Goal: Task Accomplishment & Management: Use online tool/utility

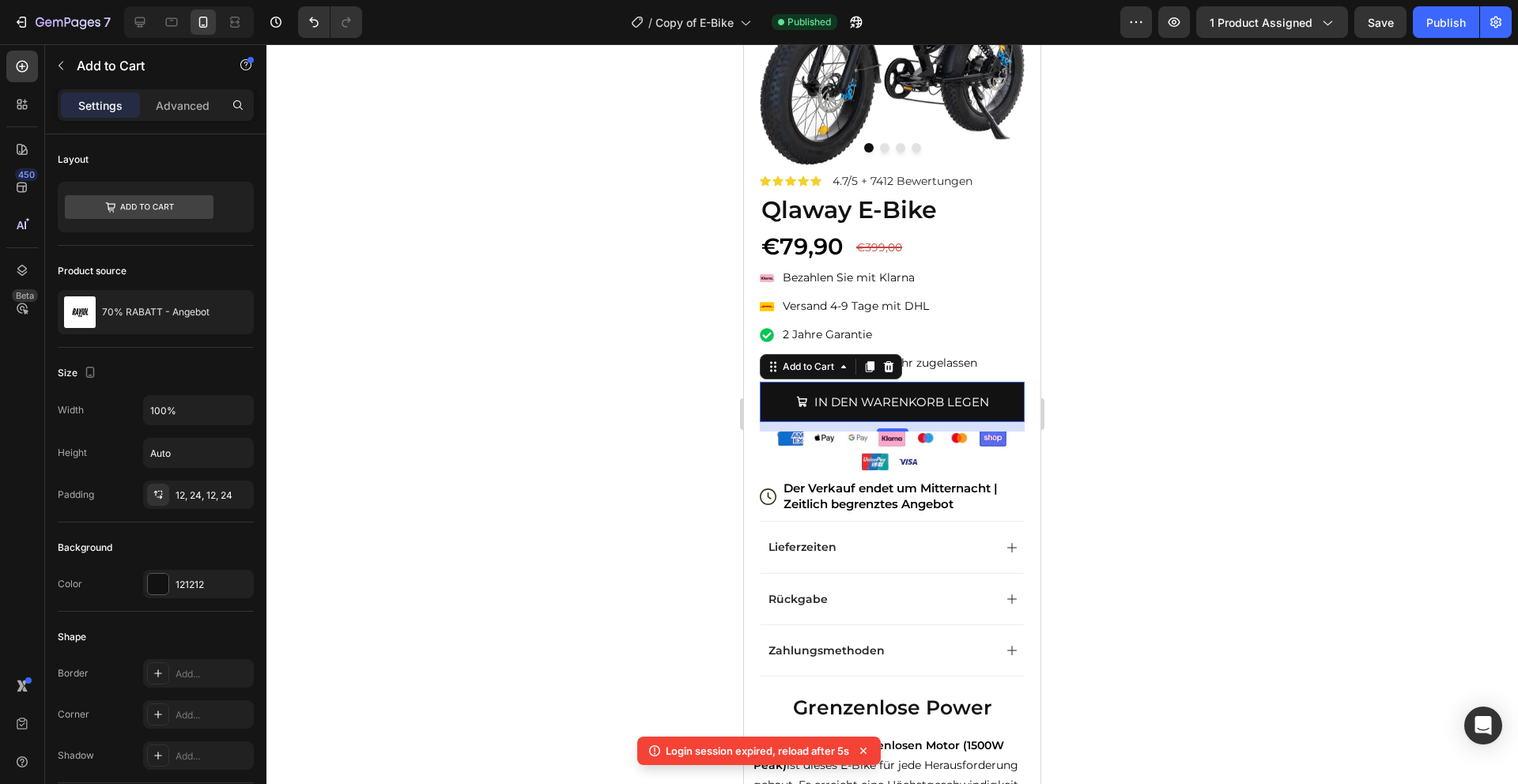
scroll to position [1207, 0]
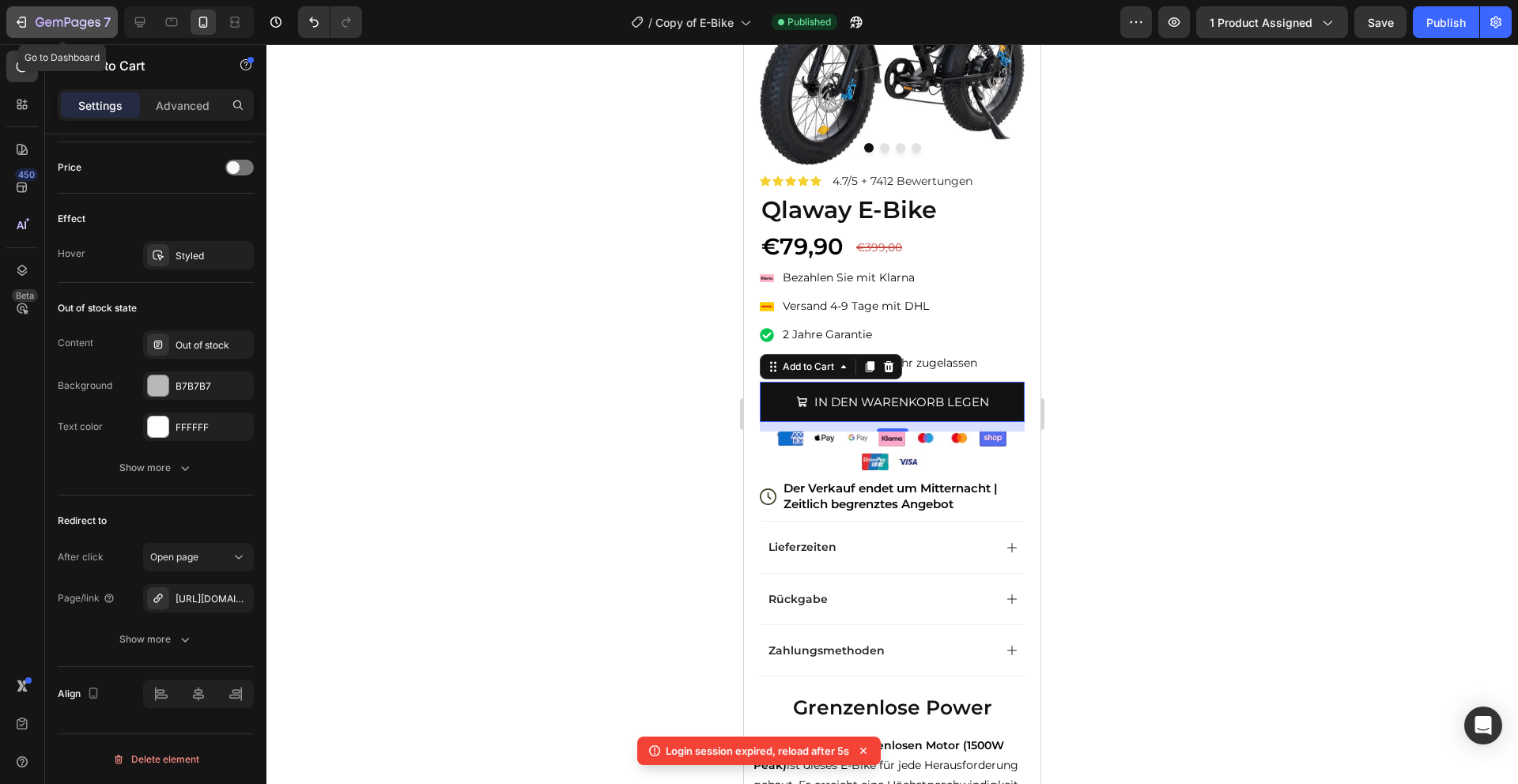
click at [79, 27] on icon "button" at bounding box center [68, 23] width 65 height 14
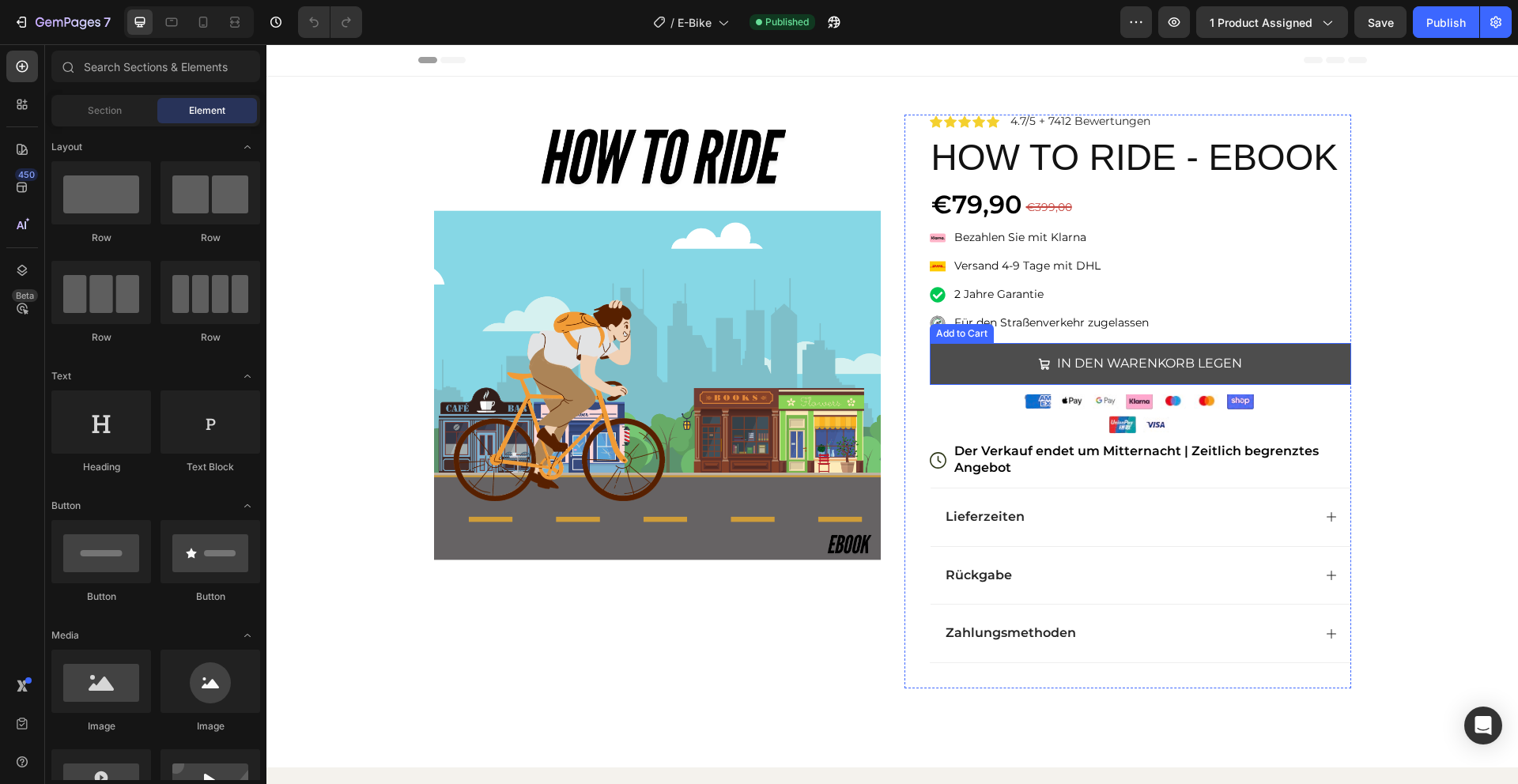
click at [1308, 373] on button "IN DEN WARENKORB LEGEN" at bounding box center [1140, 365] width 421 height 42
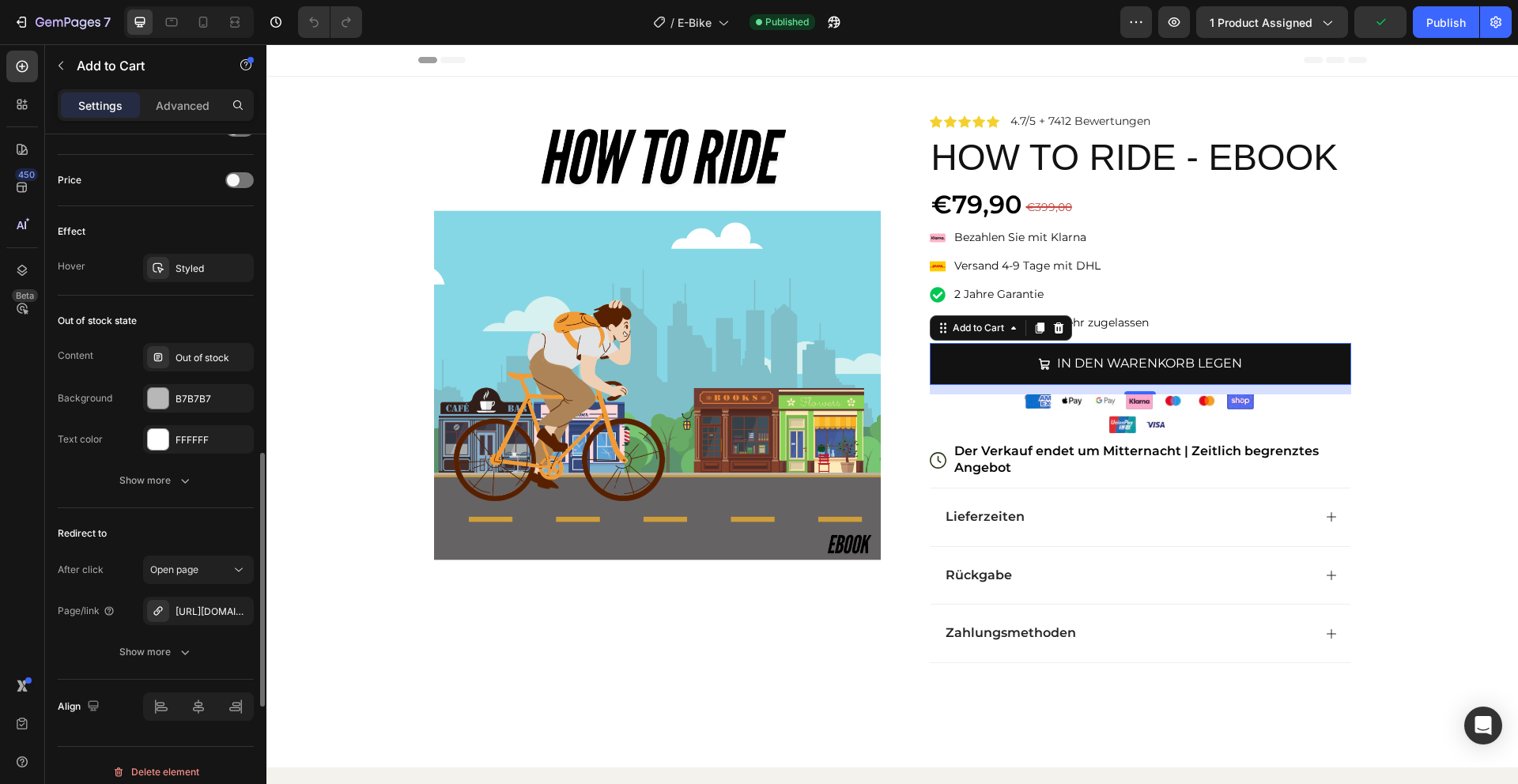
scroll to position [1207, 0]
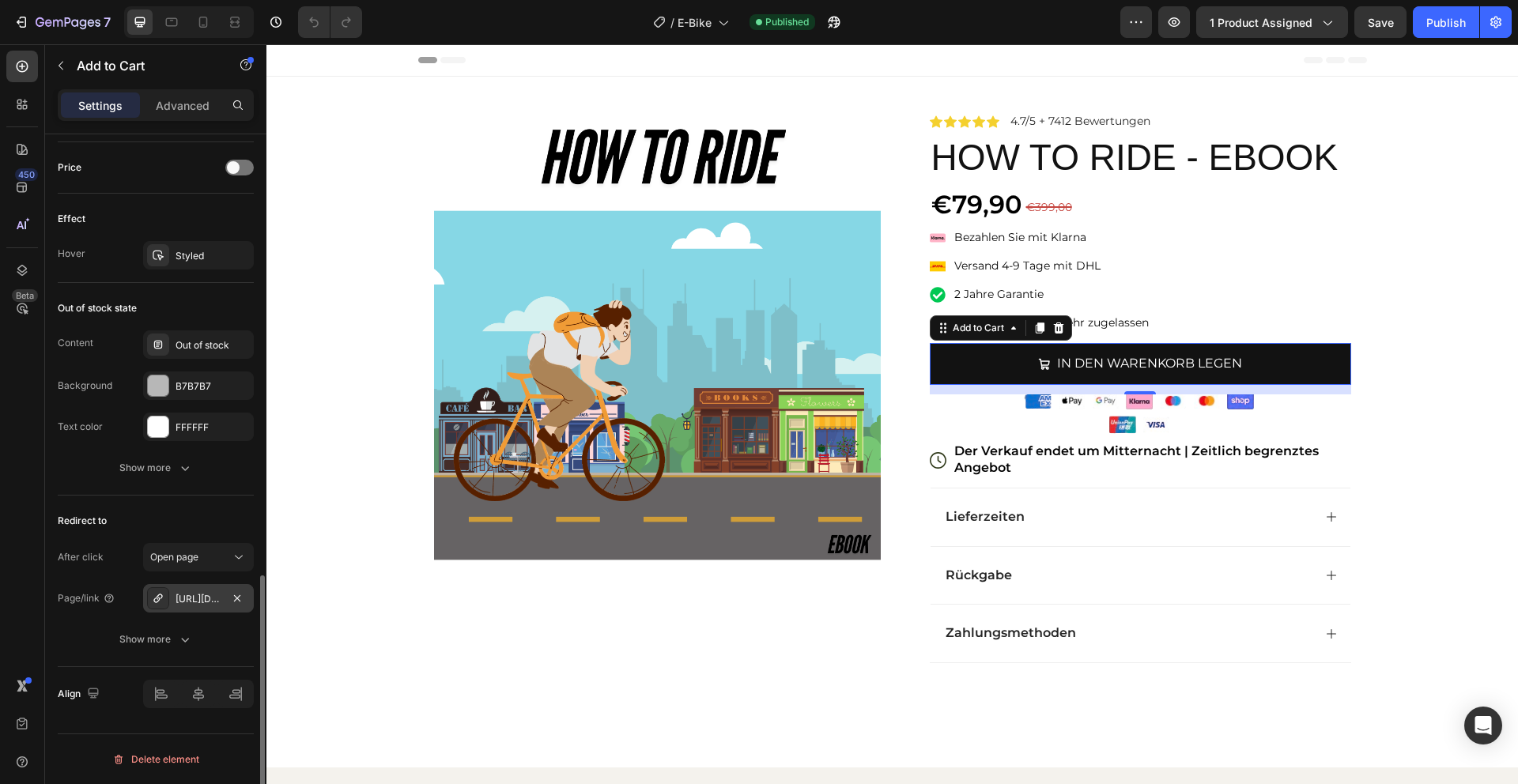
click at [182, 597] on div "https://www.raviolberlin.com/checkouts/cn/hWN2Cj7MmJeuxsEyNIlPIz3r" at bounding box center [198, 600] width 46 height 15
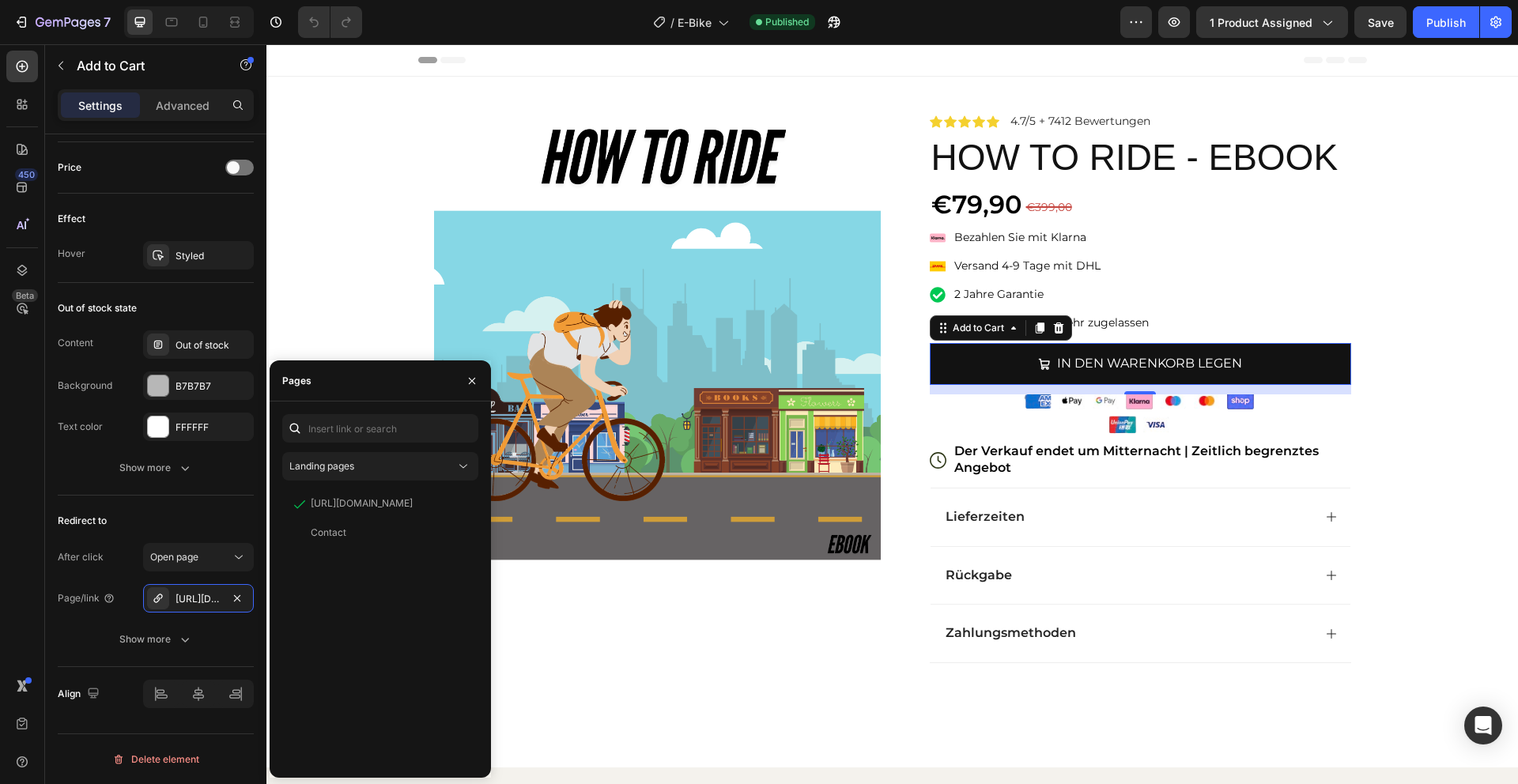
click at [352, 397] on div "Pages" at bounding box center [381, 381] width 221 height 41
click at [348, 442] on input "text" at bounding box center [380, 428] width 196 height 28
paste input "https://www.raviolberlin.com/checkouts/cn/hWN2IGFrF4oSqJNCi0jBFPjX"
type input "https://www.raviolberlin.com/checkouts/cn/hWN2IGFrF4oSqJNCi0jBFPjX"
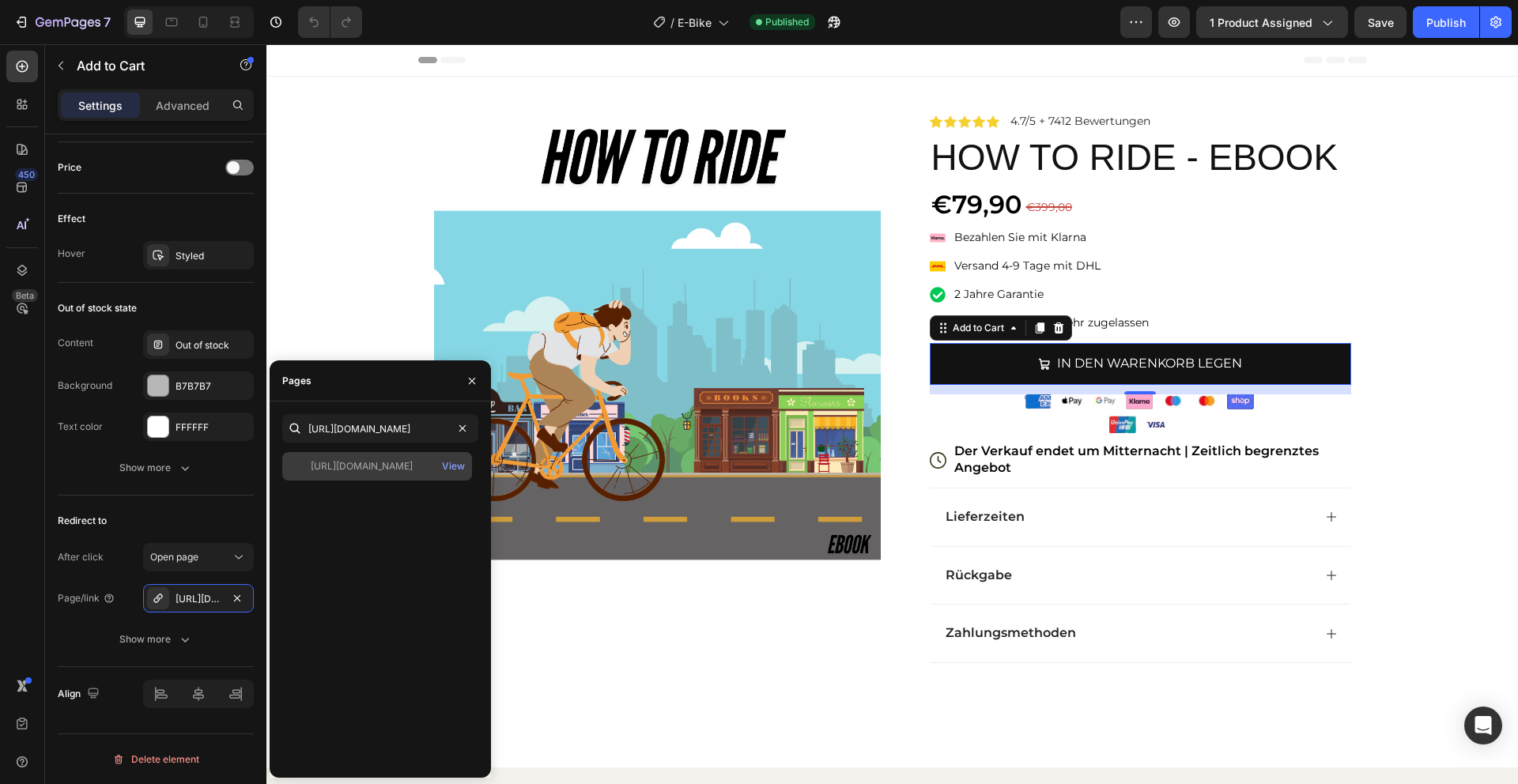
click at [335, 466] on div "https://www.raviolberlin.com/checkouts/cn/hWN2IGFrF4oSqJNCi0jBFPjX" at bounding box center [361, 466] width 102 height 15
click at [1440, 25] on div "Publish" at bounding box center [1446, 23] width 40 height 17
